Goal: Task Accomplishment & Management: Understand process/instructions

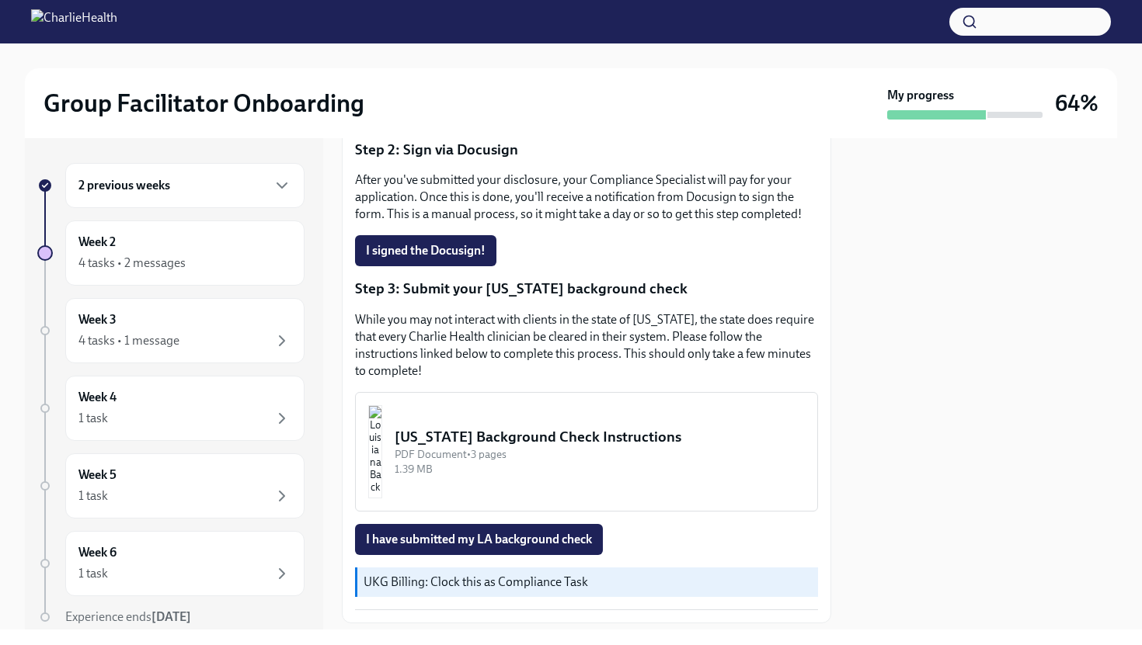
scroll to position [408, 0]
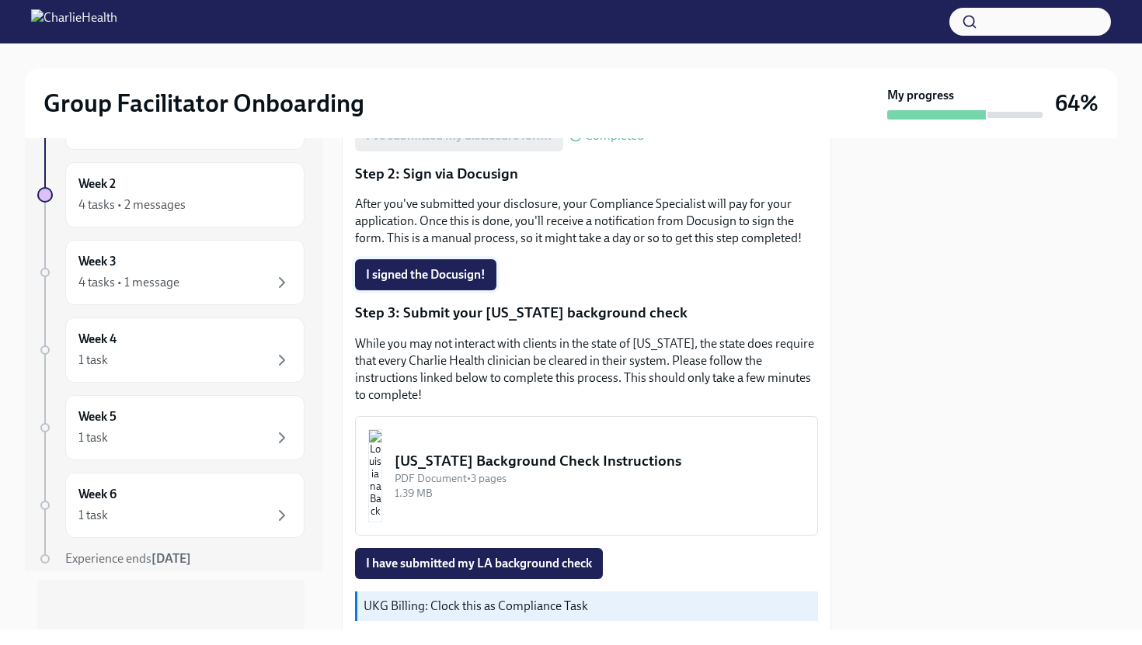
scroll to position [365, 0]
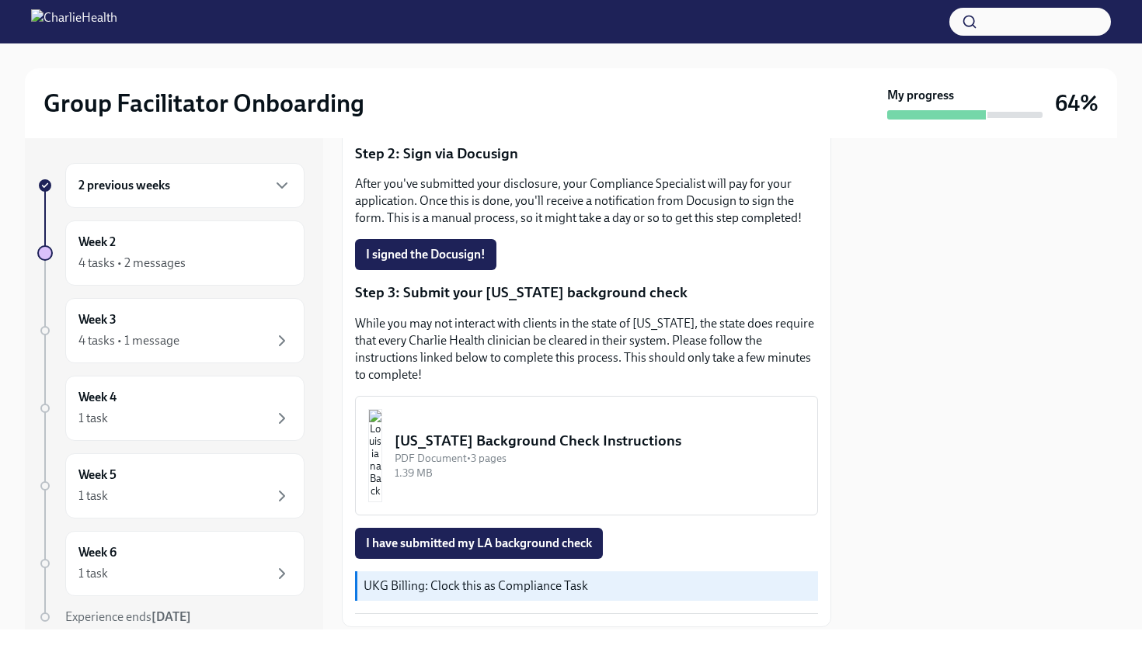
scroll to position [408, 0]
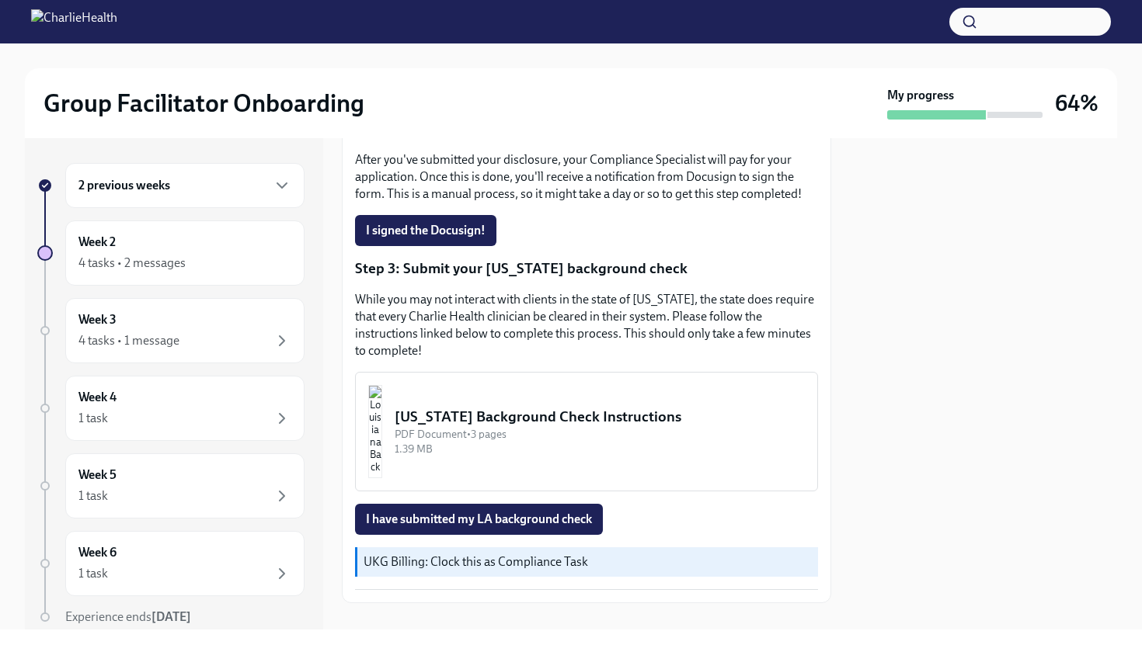
click at [382, 408] on img "button" at bounding box center [375, 431] width 14 height 93
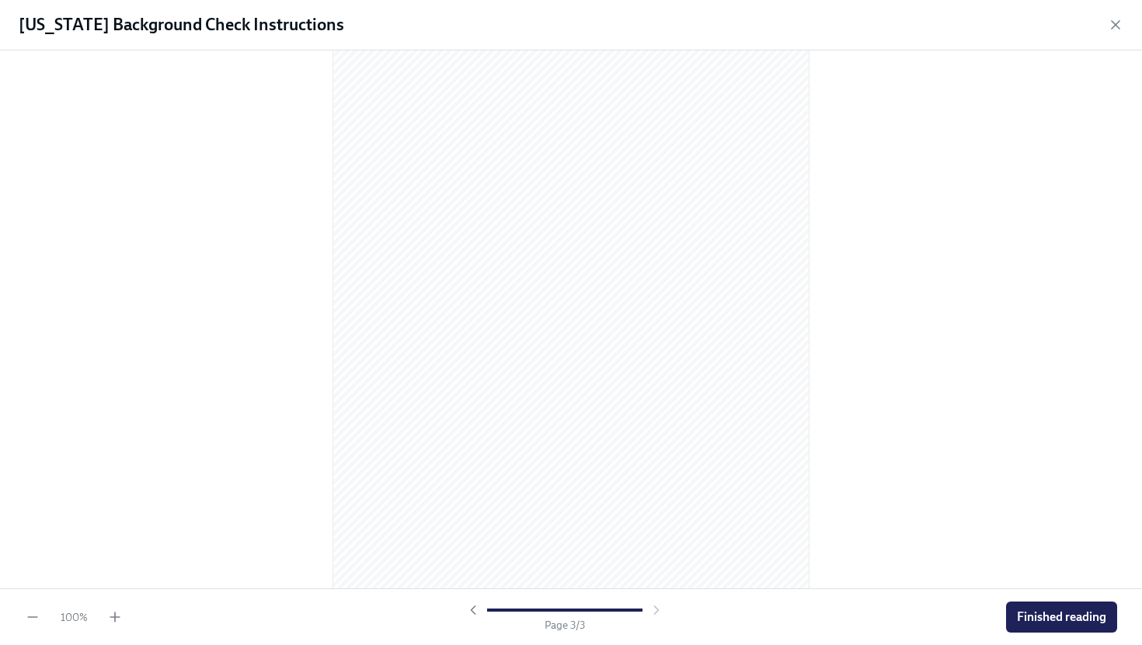
scroll to position [1362, 0]
